Goal: Navigation & Orientation: Go to known website

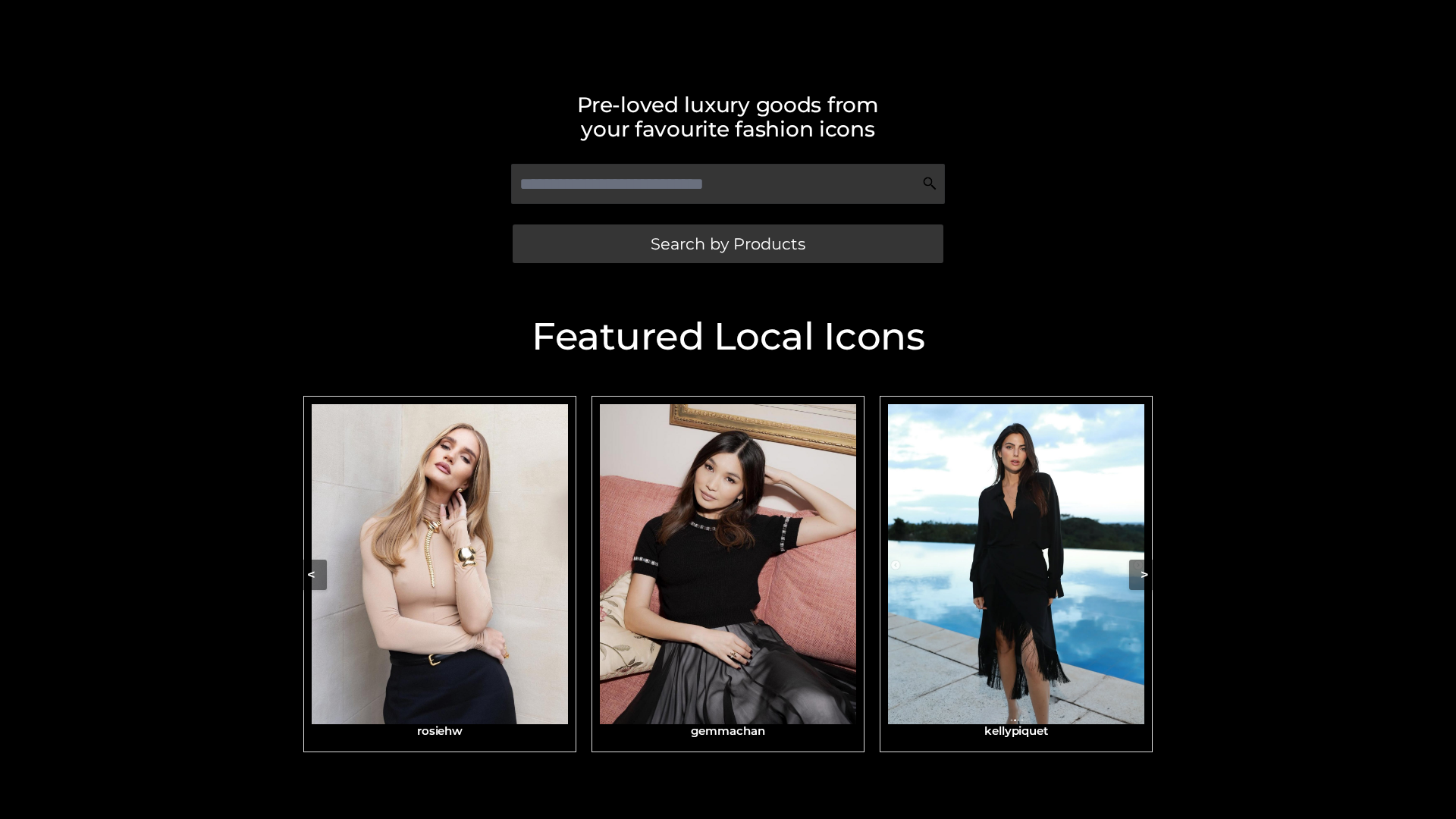
scroll to position [323, 0]
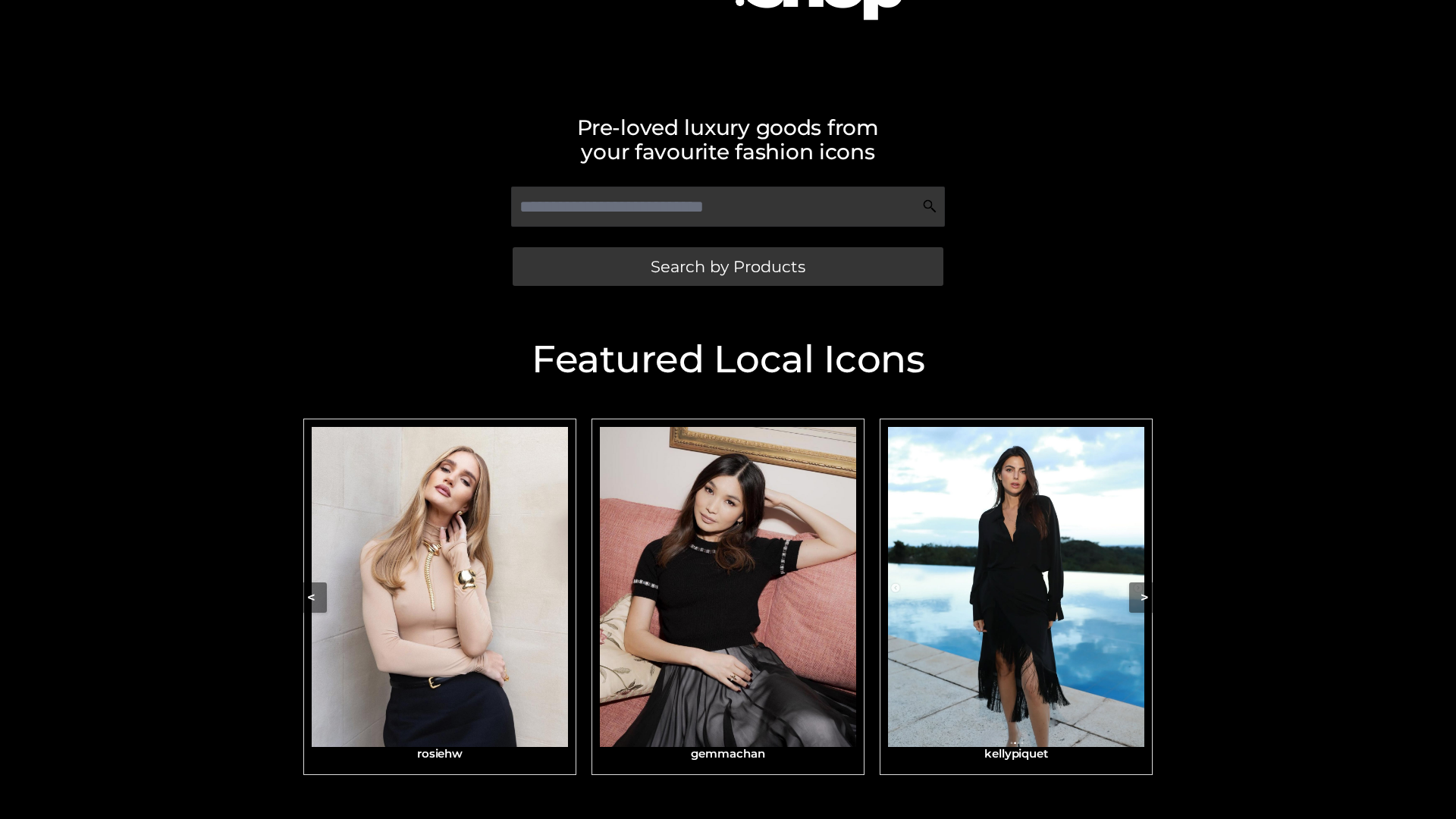
scroll to position [265, 0]
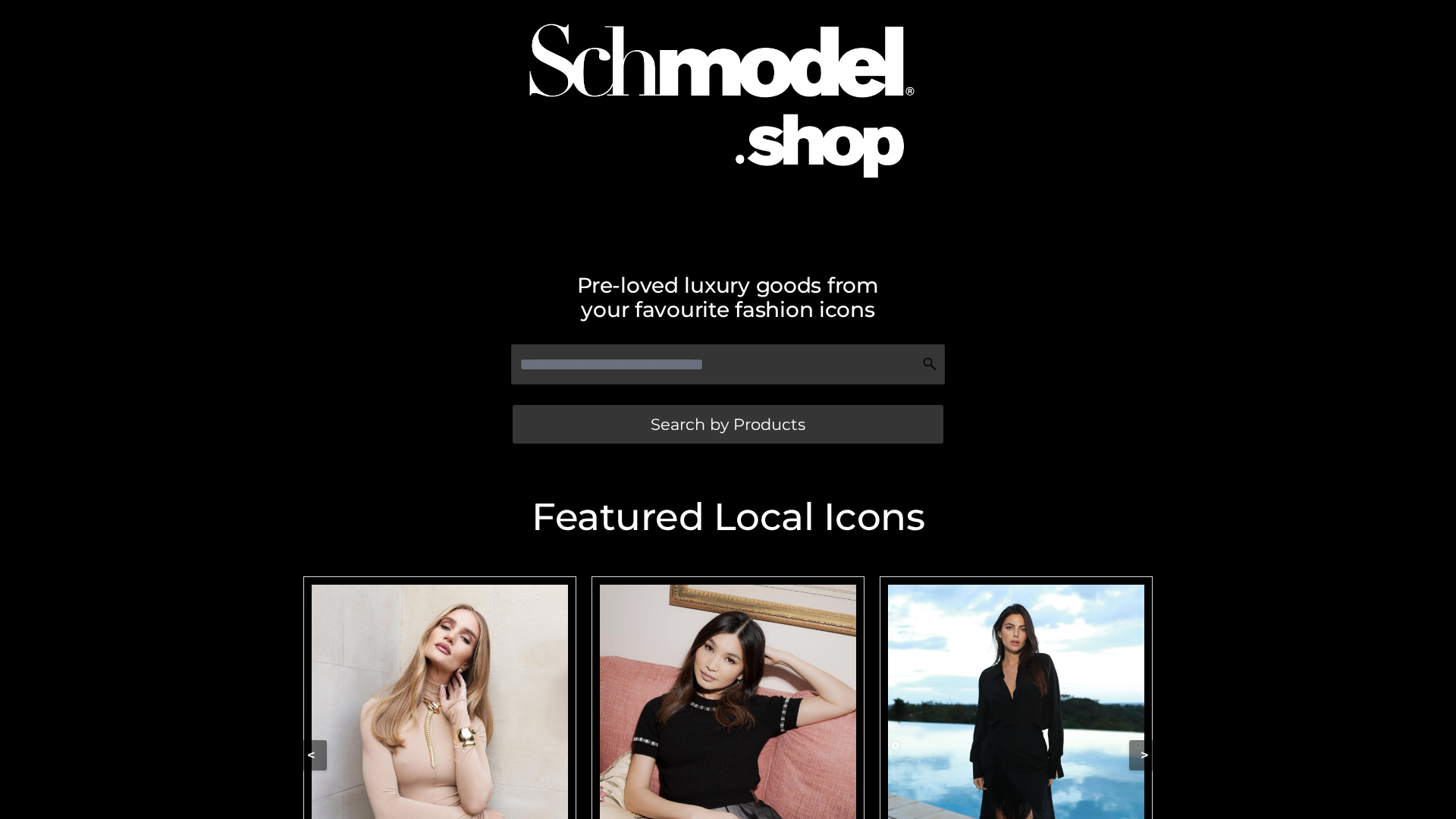
scroll to position [130, 0]
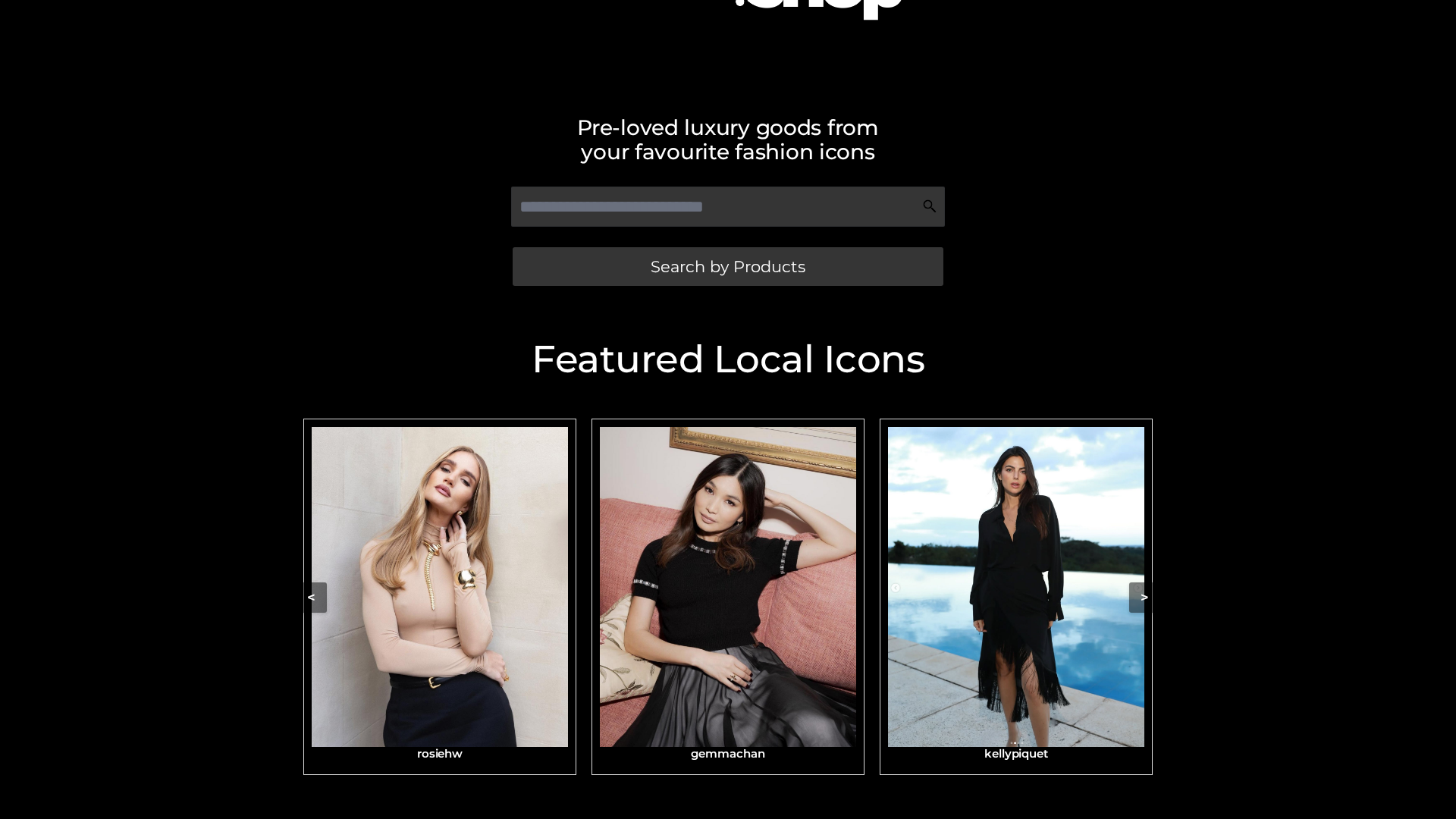
scroll to position [323, 0]
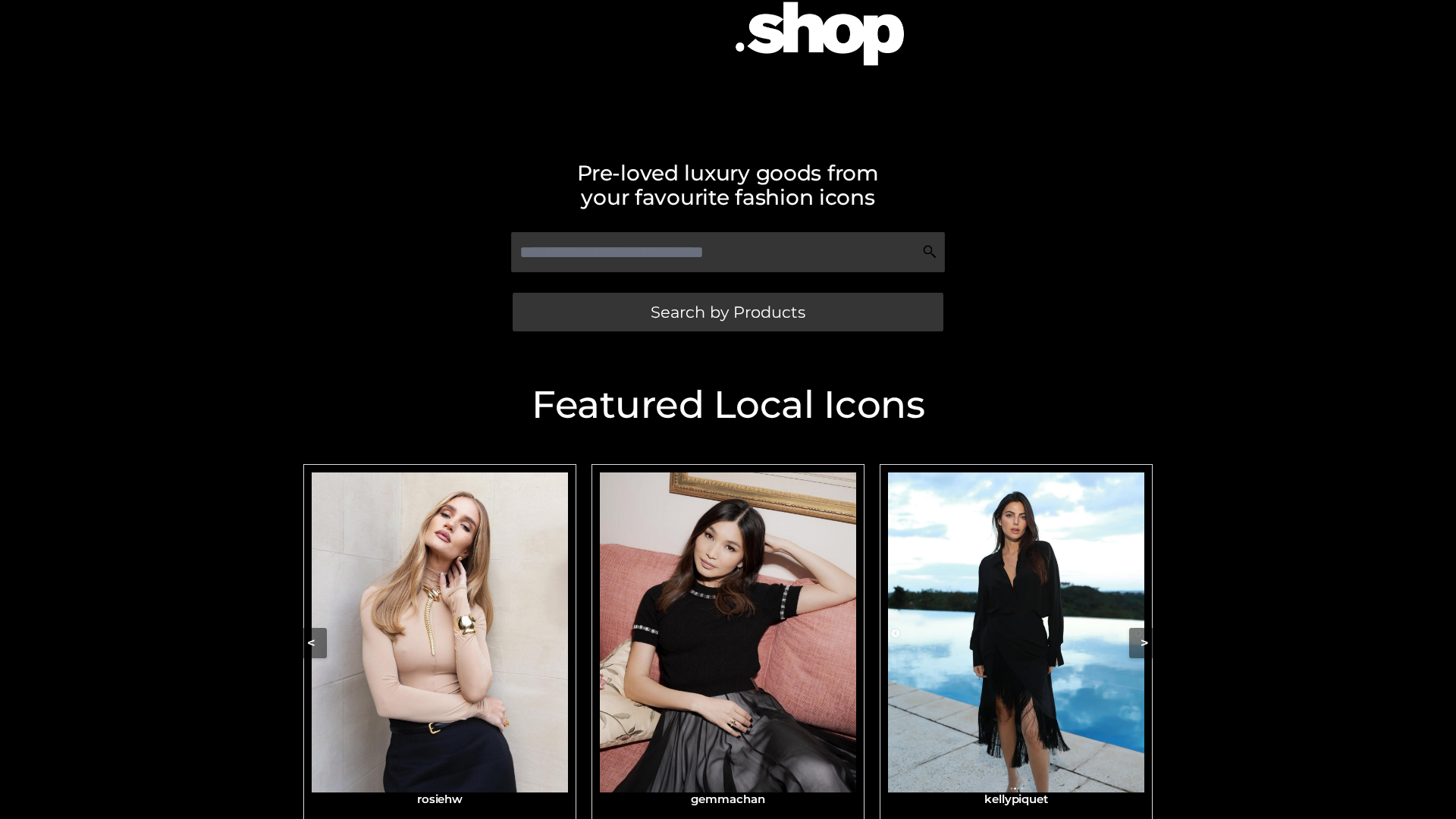
scroll to position [202, 0]
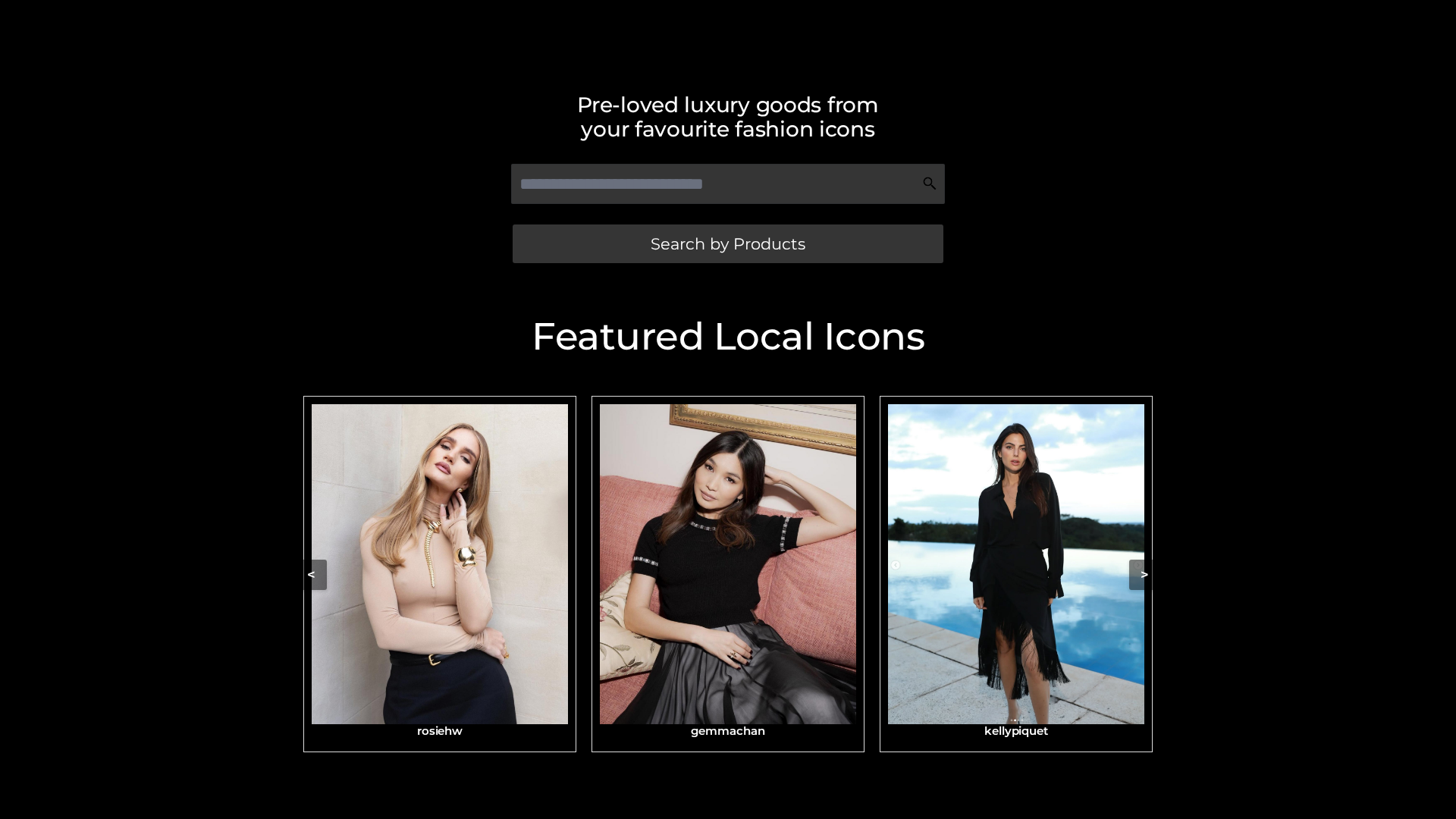
scroll to position [323, 0]
